Goal: Use online tool/utility: Utilize a website feature to perform a specific function

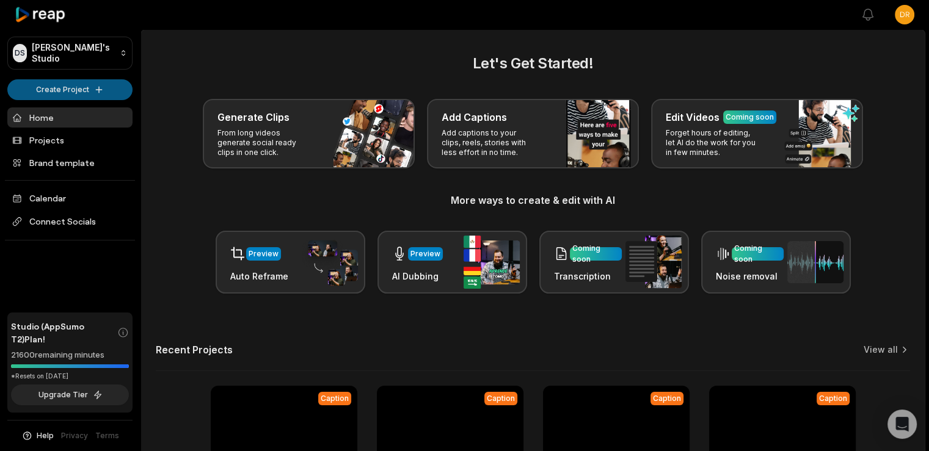
click at [95, 84] on html "[PERSON_NAME] Studio Create Project Home Projects Brand template Calendar Conne…" at bounding box center [464, 225] width 929 height 451
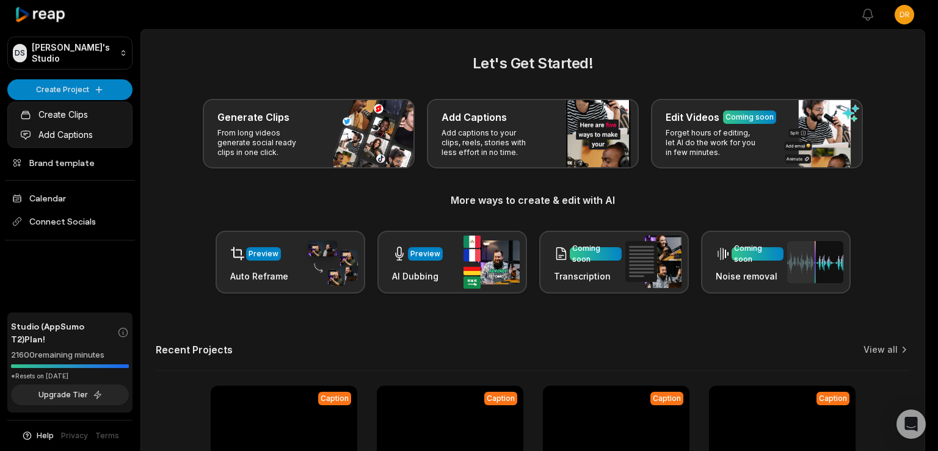
click at [250, 42] on html "[PERSON_NAME] Studio Create Project Home Projects Brand template Calendar Conne…" at bounding box center [469, 225] width 938 height 451
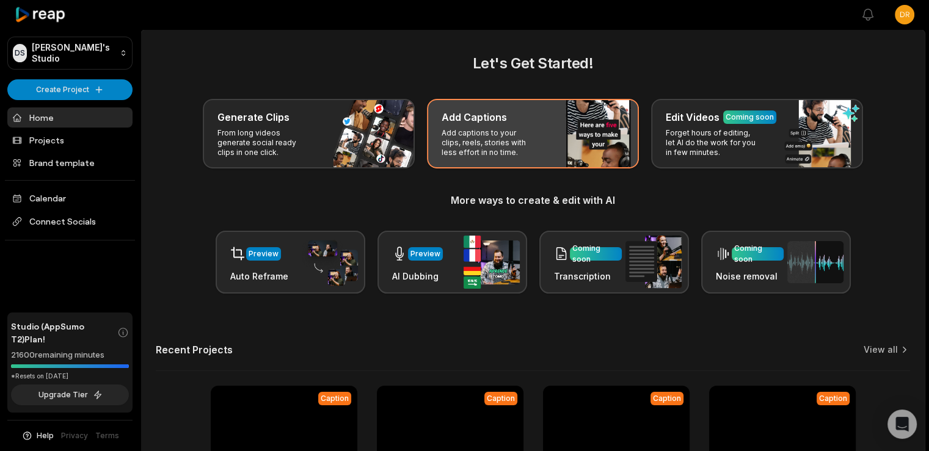
click at [475, 122] on h3 "Add Captions" at bounding box center [474, 117] width 65 height 15
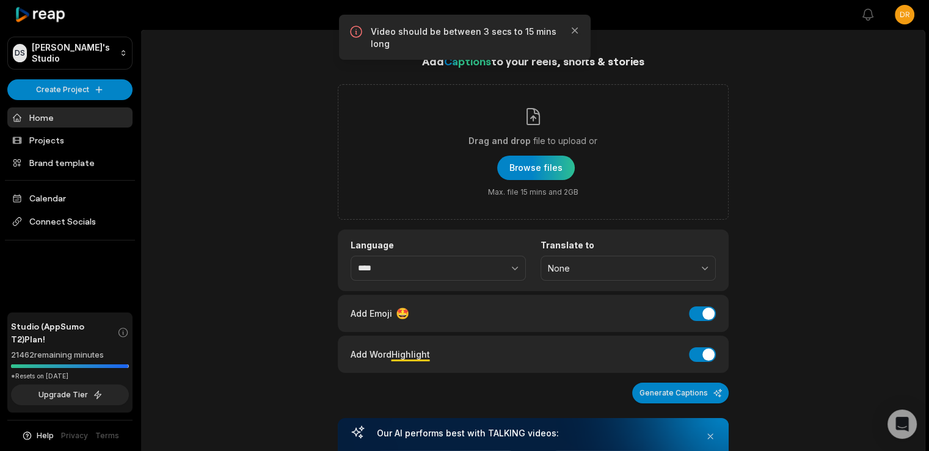
click at [445, 160] on div "Add Captions to your reels, shorts & stories Drag and drop file to upload or Br…" at bounding box center [533, 321] width 391 height 536
click at [575, 27] on icon "button" at bounding box center [575, 30] width 12 height 12
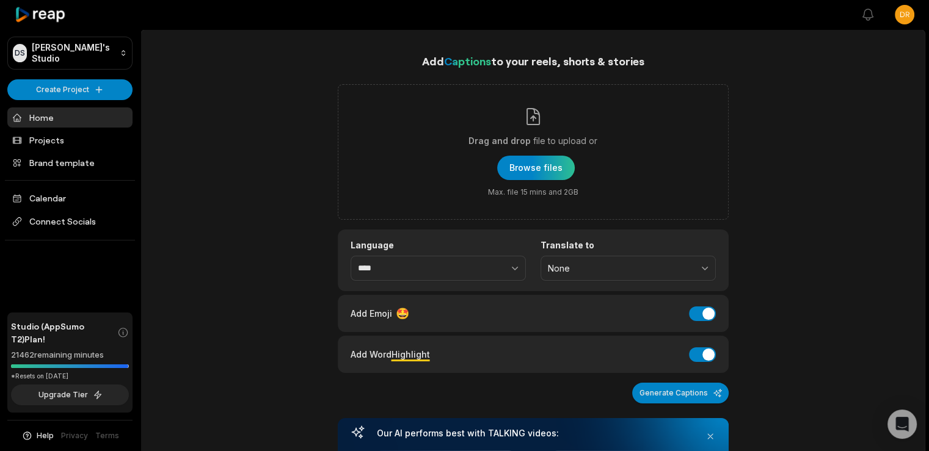
click at [220, 143] on div "Add Captions to your reels, shorts & stories Drag and drop file to upload or Br…" at bounding box center [533, 447] width 784 height 788
click at [51, 113] on link "Home" at bounding box center [69, 117] width 125 height 20
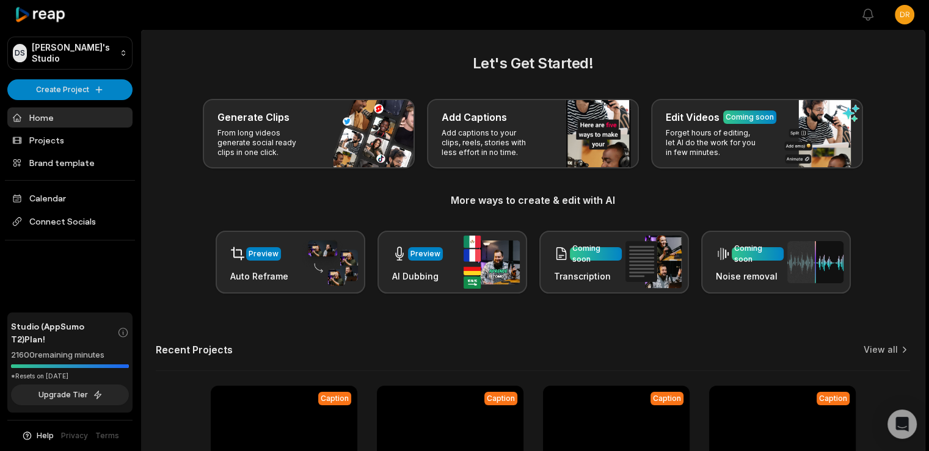
click at [169, 186] on div "Let's Get Started! Generate Clips From long videos generate social ready clips …" at bounding box center [533, 173] width 754 height 241
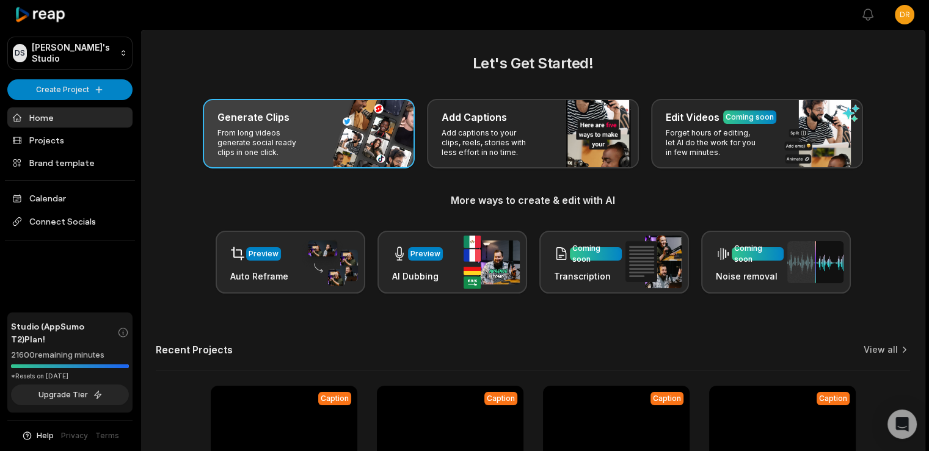
click at [271, 145] on p "From long videos generate social ready clips in one click." at bounding box center [264, 142] width 95 height 29
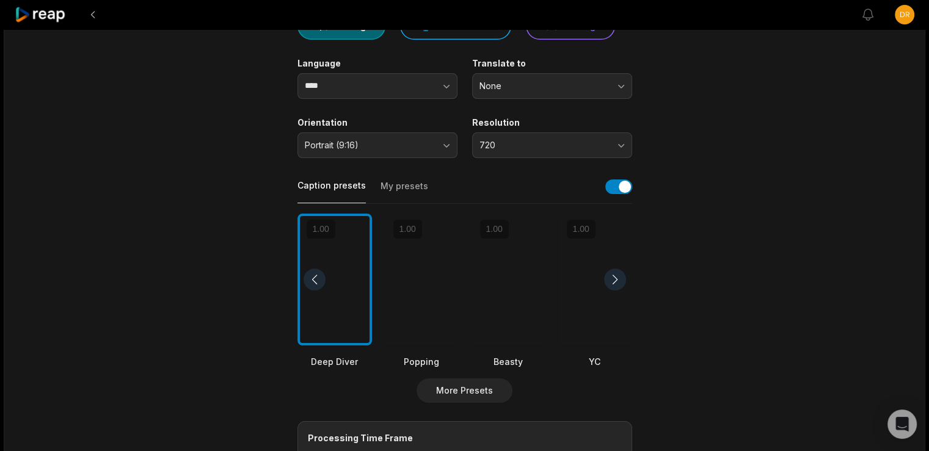
scroll to position [137, 0]
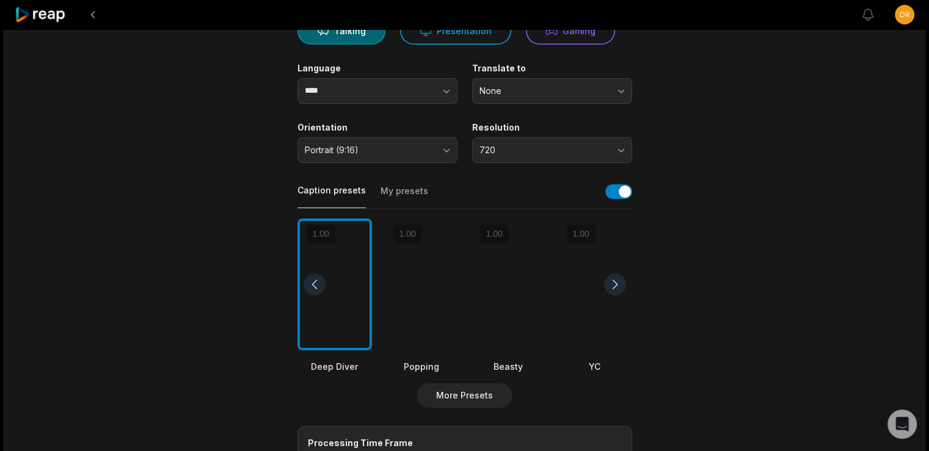
click at [408, 193] on button "My presets" at bounding box center [404, 196] width 48 height 23
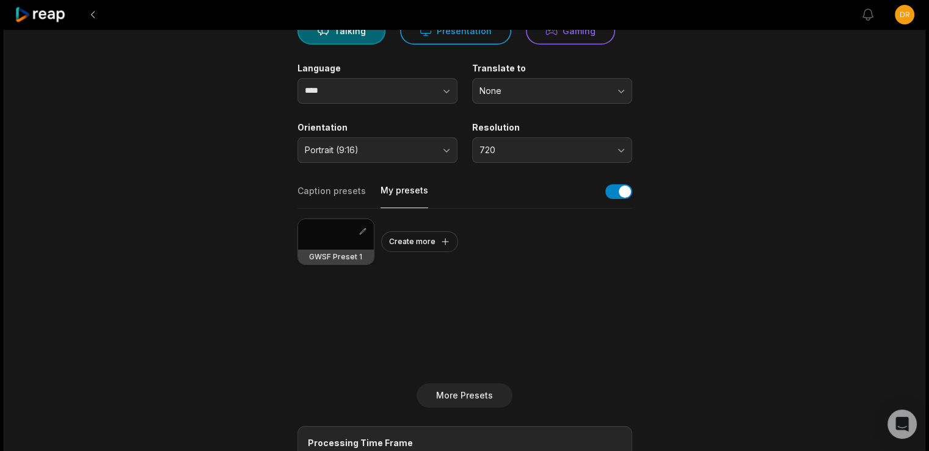
click at [337, 245] on div at bounding box center [336, 234] width 76 height 31
click at [325, 189] on button "Caption presets" at bounding box center [331, 196] width 68 height 23
click at [394, 186] on button "My presets" at bounding box center [404, 196] width 48 height 24
click at [325, 235] on div at bounding box center [336, 234] width 76 height 31
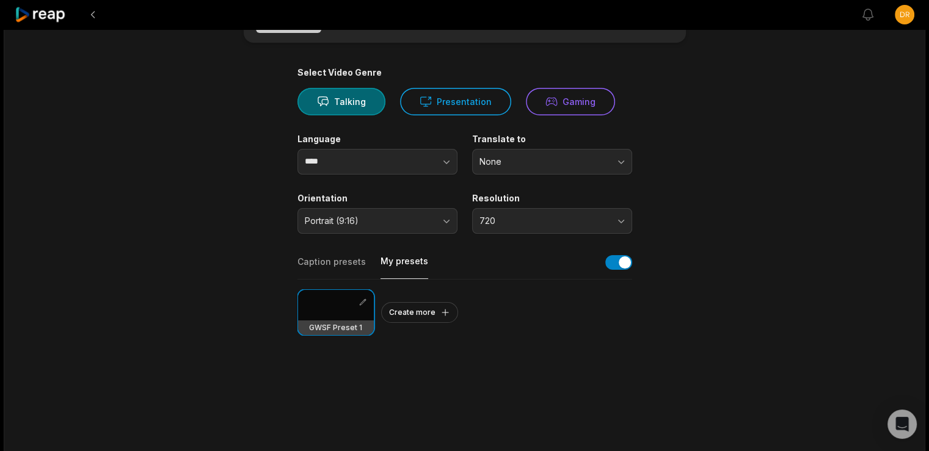
scroll to position [0, 0]
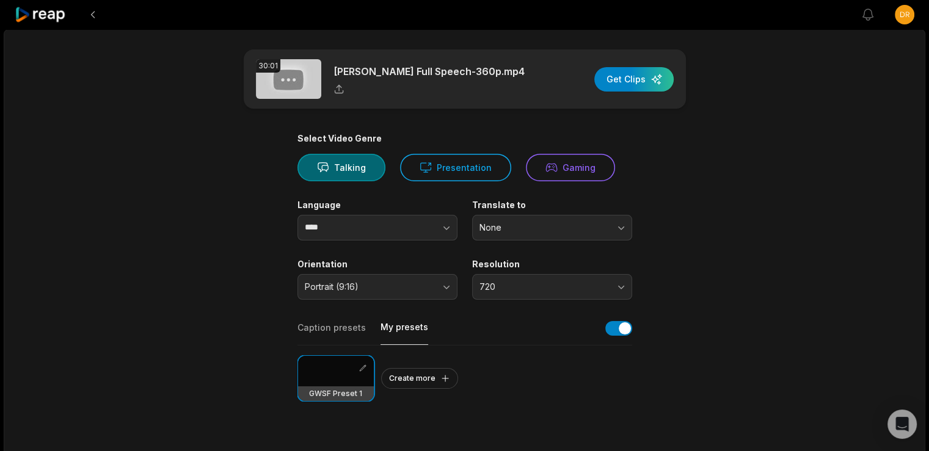
click at [178, 198] on main "30:01 Erika Kirks Full Speech-360p.mp4 Get Clips Select Video Genre Talking Pre…" at bounding box center [464, 420] width 591 height 743
click at [620, 134] on div "Select Video Genre" at bounding box center [464, 138] width 335 height 11
click at [346, 161] on button "Talking" at bounding box center [341, 167] width 88 height 27
click at [482, 155] on button "Presentation" at bounding box center [455, 167] width 111 height 27
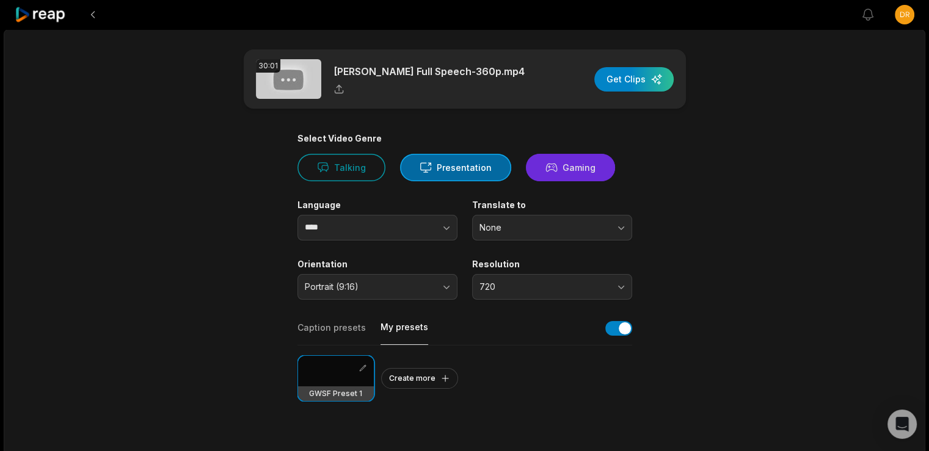
click at [594, 161] on button "Gaming" at bounding box center [570, 167] width 89 height 27
click at [475, 159] on button "Presentation" at bounding box center [455, 167] width 111 height 27
click at [357, 168] on button "Talking" at bounding box center [341, 167] width 88 height 27
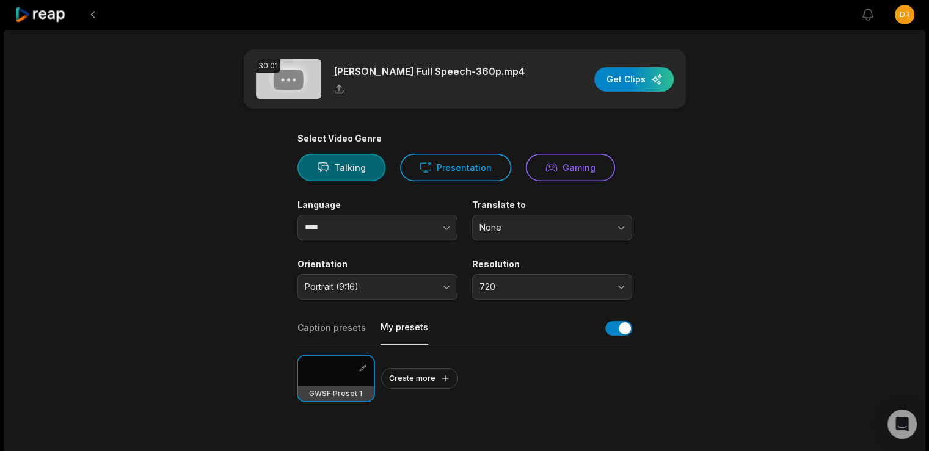
click at [317, 166] on icon at bounding box center [323, 167] width 12 height 12
click at [230, 289] on main "30:01 Erika Kirks Full Speech-360p.mp4 Get Clips Select Video Genre Talking Pre…" at bounding box center [464, 420] width 591 height 743
click at [618, 274] on button "720" at bounding box center [552, 287] width 160 height 26
click at [730, 266] on main "30:01 Erika Kirks Full Speech-360p.mp4 Get Clips Select Video Genre Talking Pre…" at bounding box center [464, 420] width 591 height 743
